Goal: Task Accomplishment & Management: Manage account settings

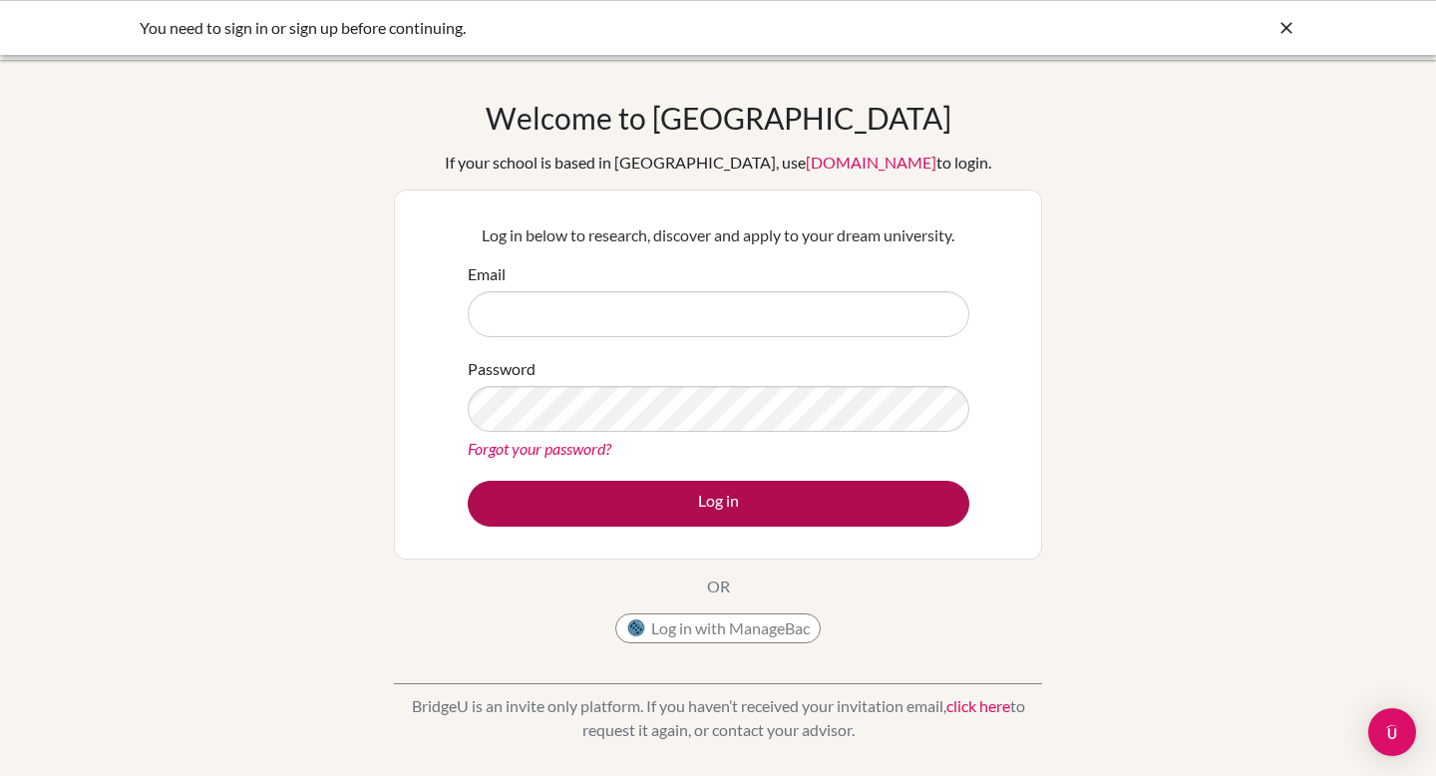
type input "[EMAIL_ADDRESS][DOMAIN_NAME][PERSON_NAME]"
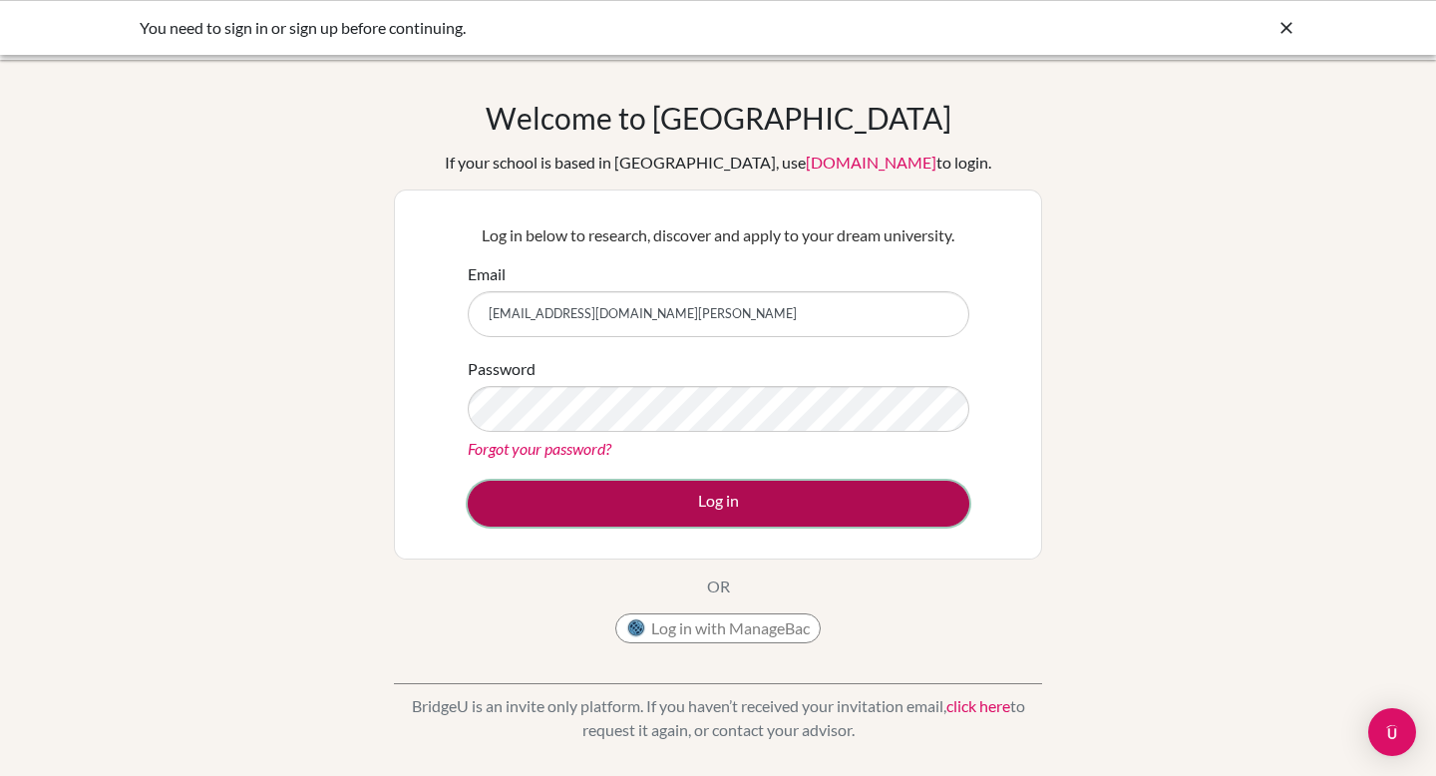
click at [806, 514] on button "Log in" at bounding box center [719, 504] width 502 height 46
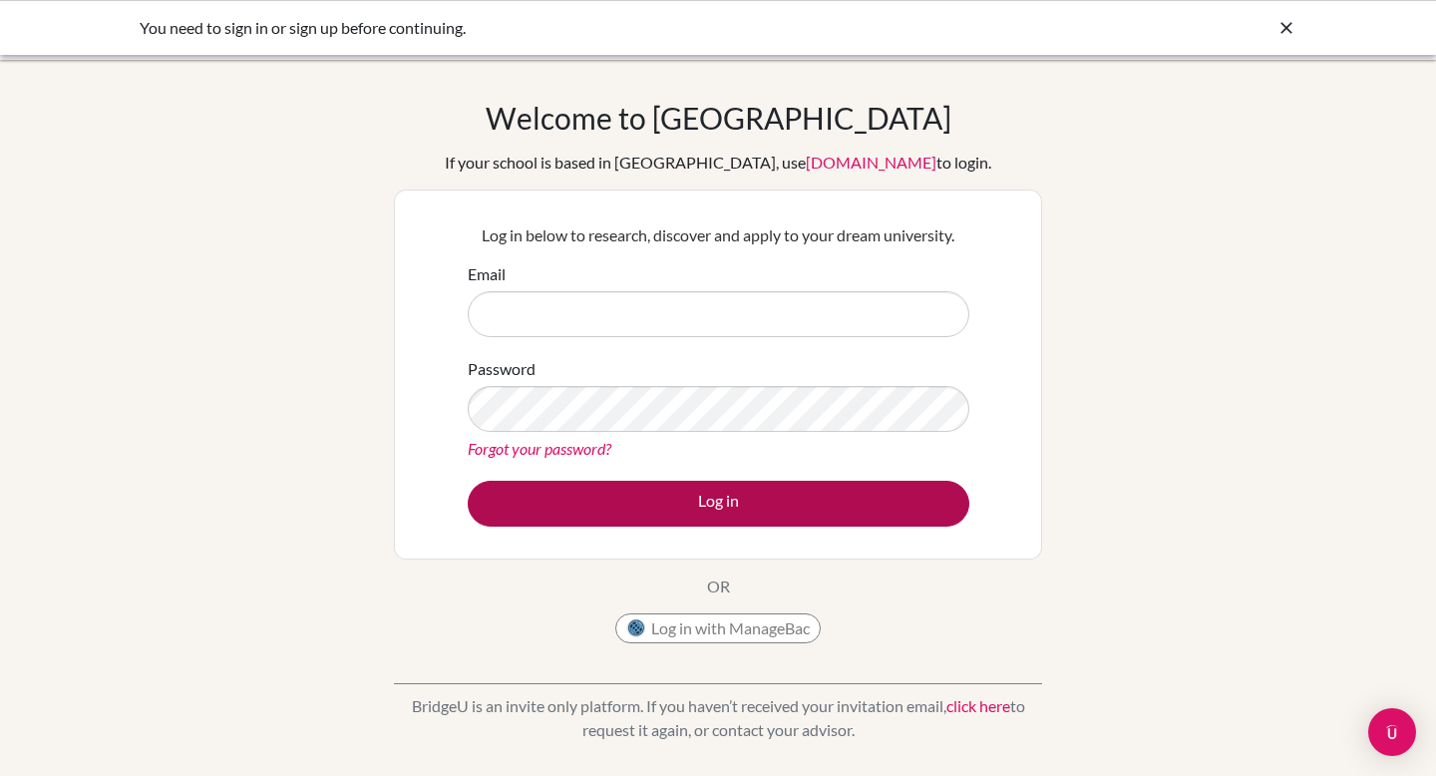
type input "[EMAIL_ADDRESS][DOMAIN_NAME][PERSON_NAME]"
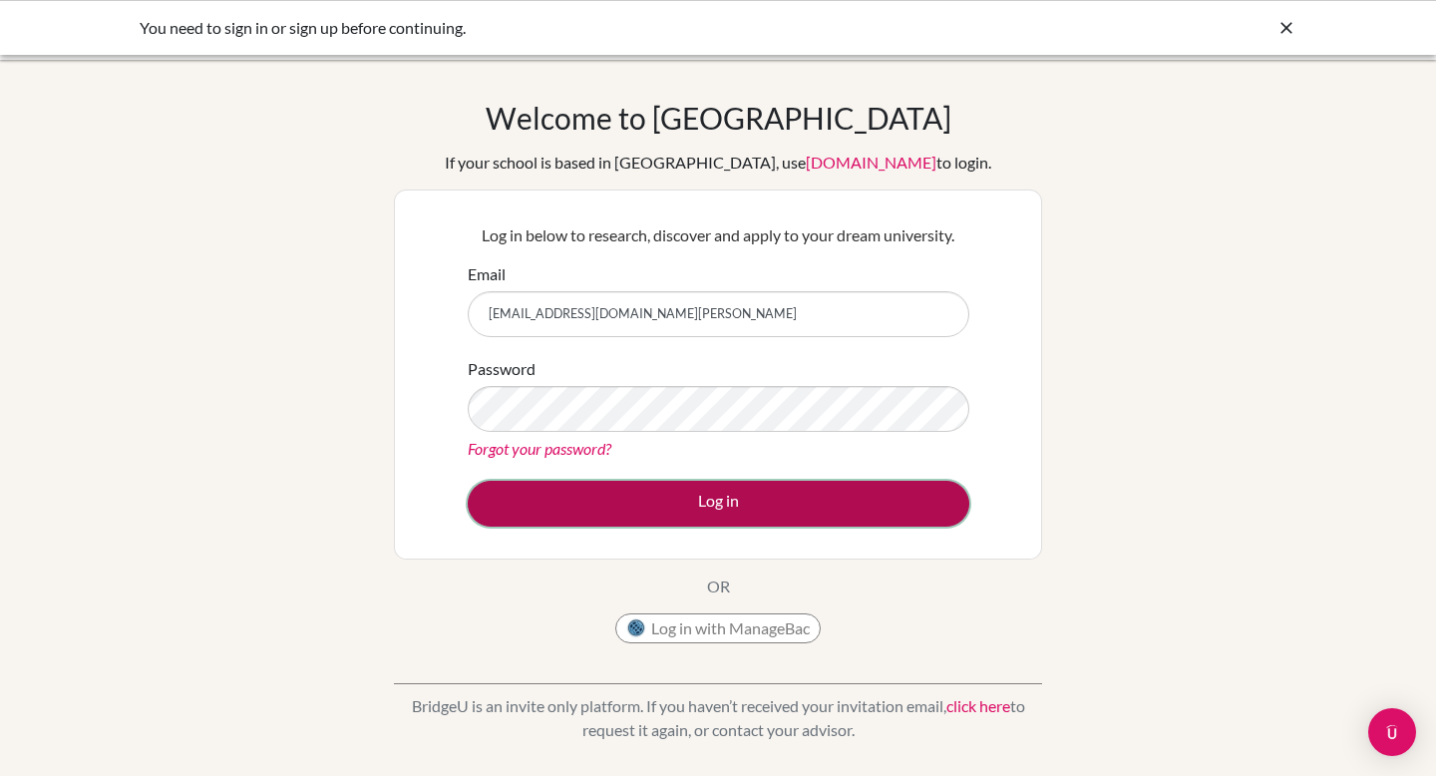
click at [690, 507] on button "Log in" at bounding box center [719, 504] width 502 height 46
